Goal: Information Seeking & Learning: Learn about a topic

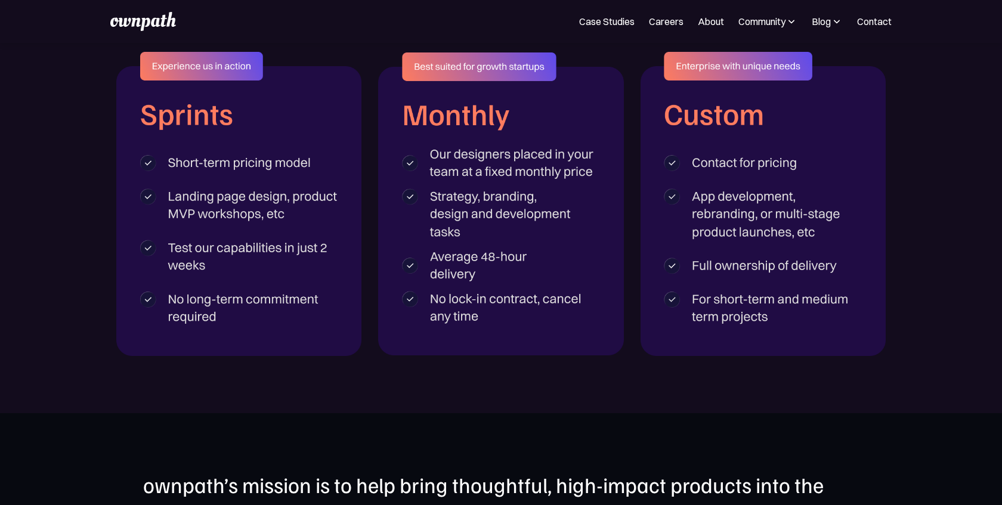
scroll to position [2026, 0]
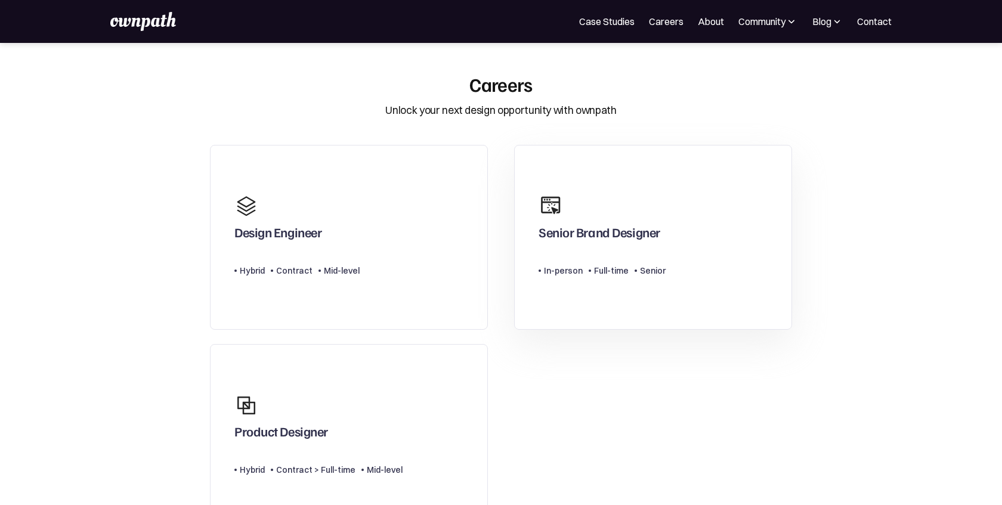
click at [577, 255] on div "Type Level In-person Full-time Senior" at bounding box center [602, 266] width 127 height 24
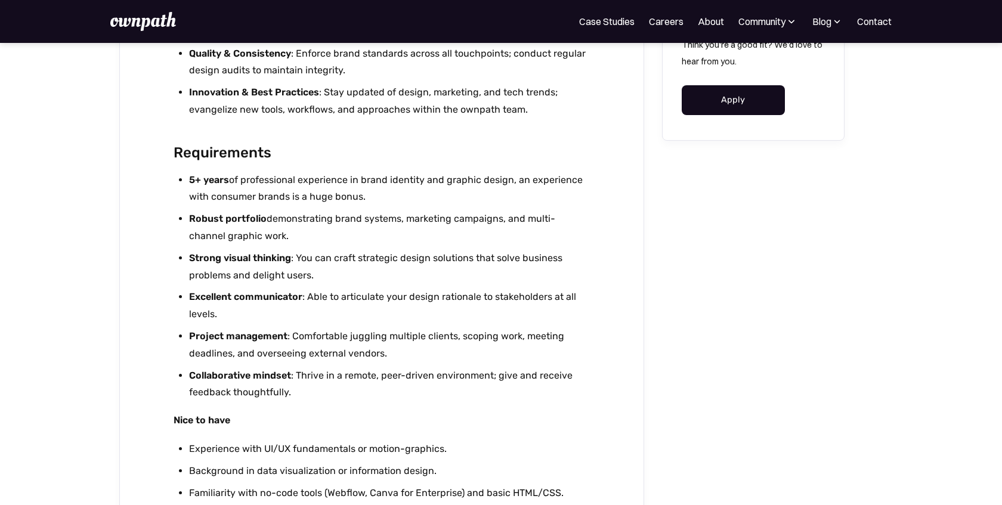
scroll to position [1893, 0]
